Goal: Check status

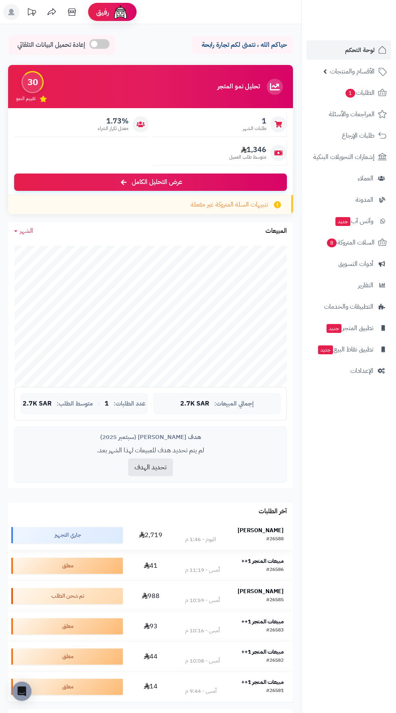
click at [265, 529] on strong "[PERSON_NAME]" at bounding box center [260, 530] width 46 height 8
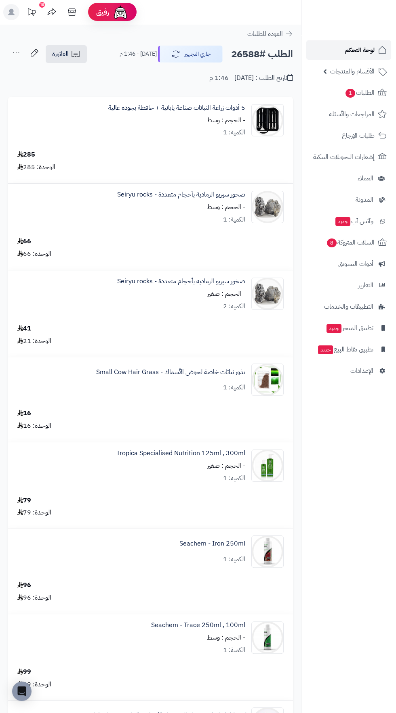
click at [361, 48] on span "لوحة التحكم" at bounding box center [359, 49] width 29 height 11
